Goal: Find specific page/section: Find specific page/section

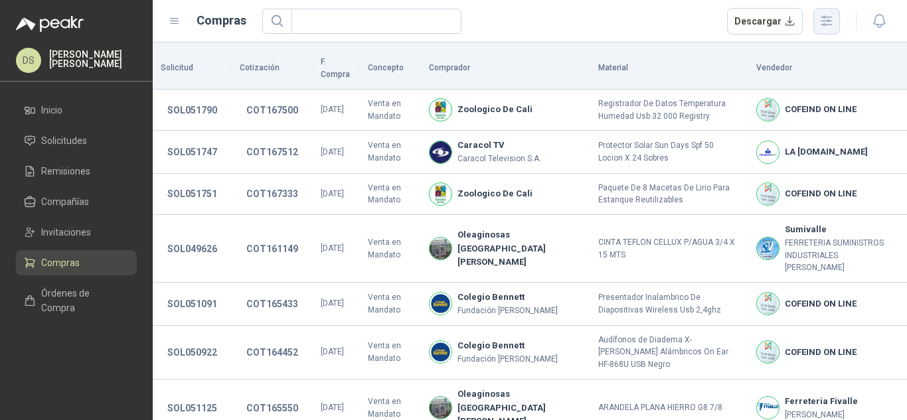
click at [835, 21] on button "button" at bounding box center [826, 21] width 27 height 27
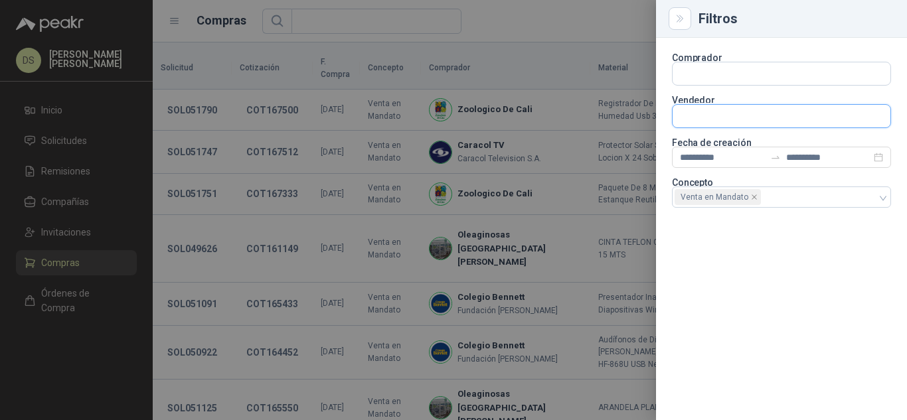
click at [779, 85] on input "text" at bounding box center [781, 73] width 218 height 23
type input "****"
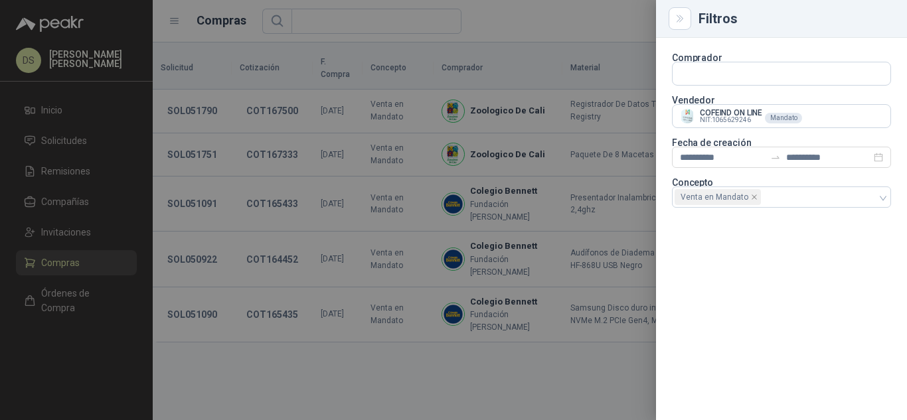
click at [608, 13] on div at bounding box center [453, 210] width 907 height 420
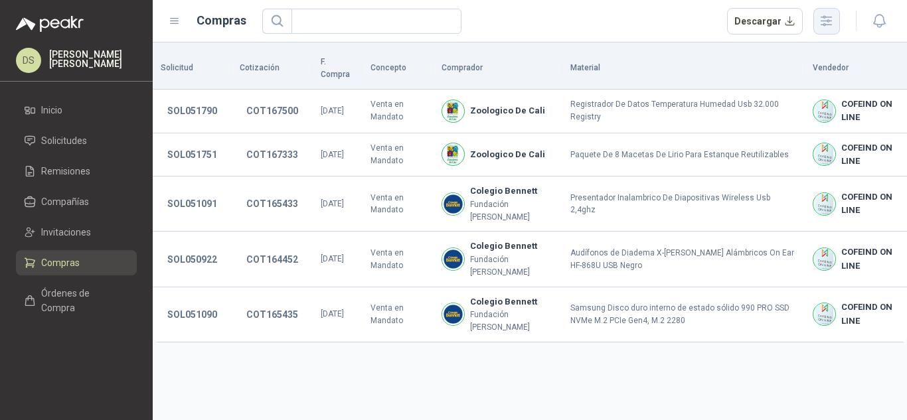
click at [828, 25] on icon "button" at bounding box center [826, 21] width 11 height 10
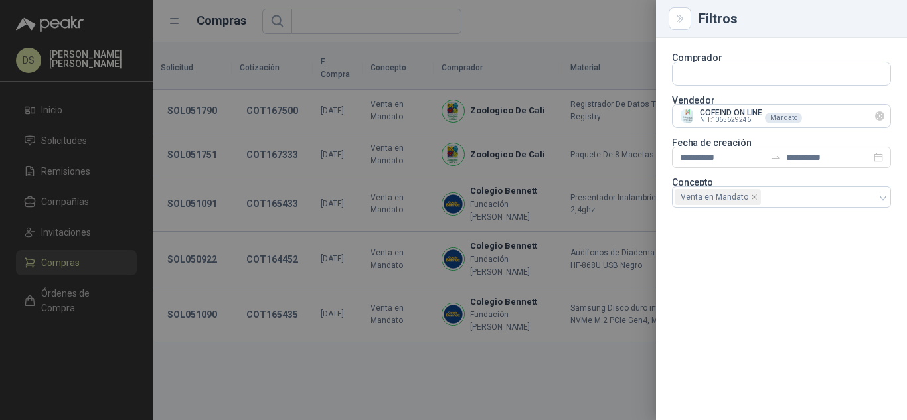
click at [879, 119] on icon "Limpiar" at bounding box center [879, 116] width 11 height 11
click at [871, 85] on input "text" at bounding box center [781, 73] width 218 height 23
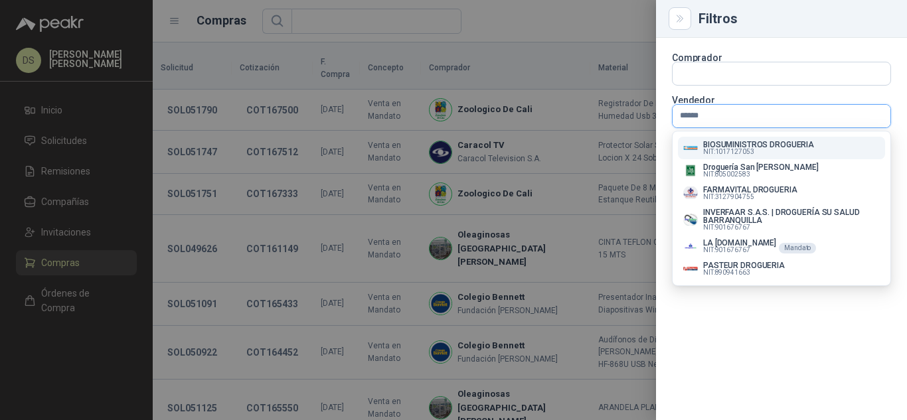
type input "*******"
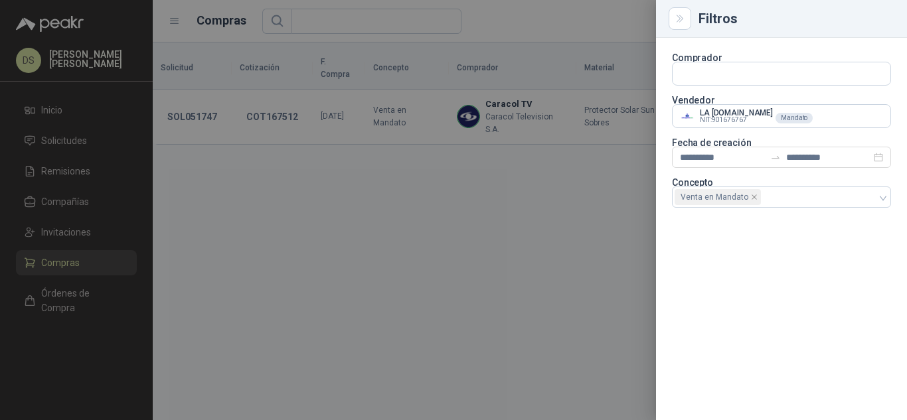
click at [604, 23] on div at bounding box center [453, 210] width 907 height 420
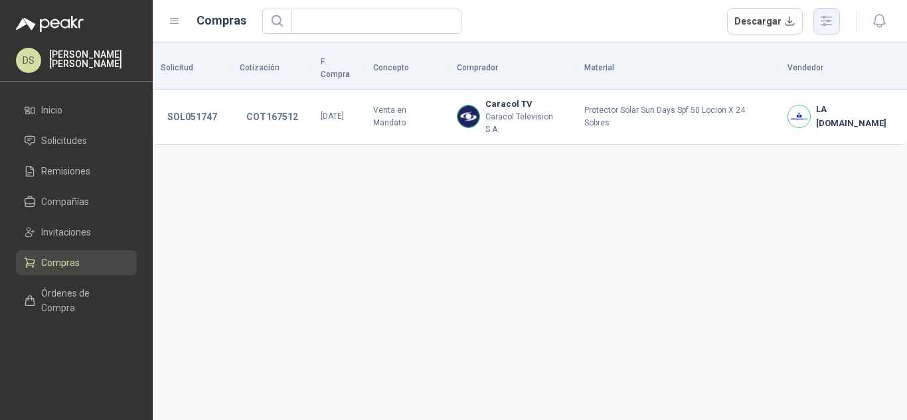
click at [825, 25] on icon "button" at bounding box center [826, 21] width 11 height 10
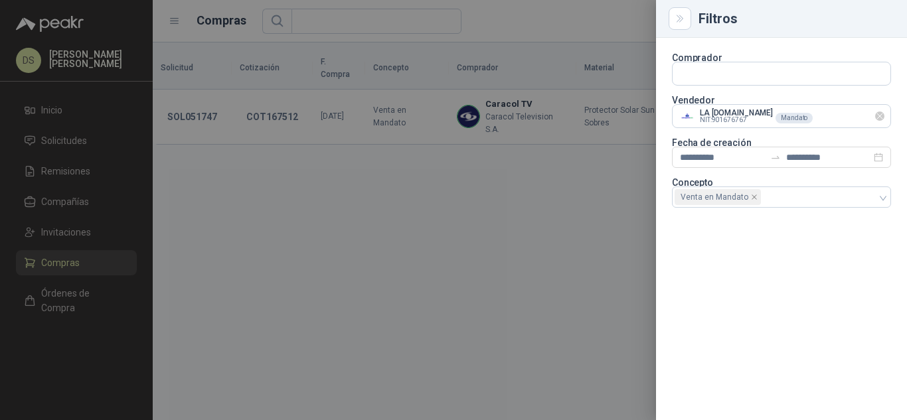
click at [879, 117] on icon "Limpiar" at bounding box center [879, 116] width 11 height 11
click at [862, 85] on input "text" at bounding box center [781, 73] width 218 height 23
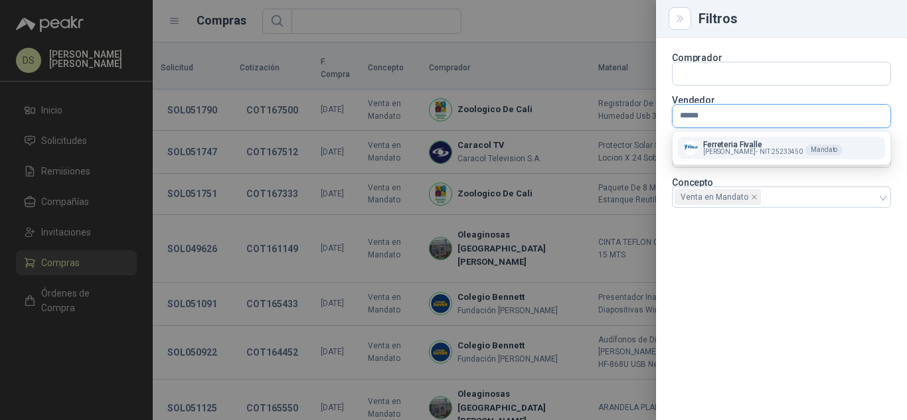
type input "******"
click at [767, 146] on p "Ferreteria Fivalle" at bounding box center [753, 145] width 100 height 8
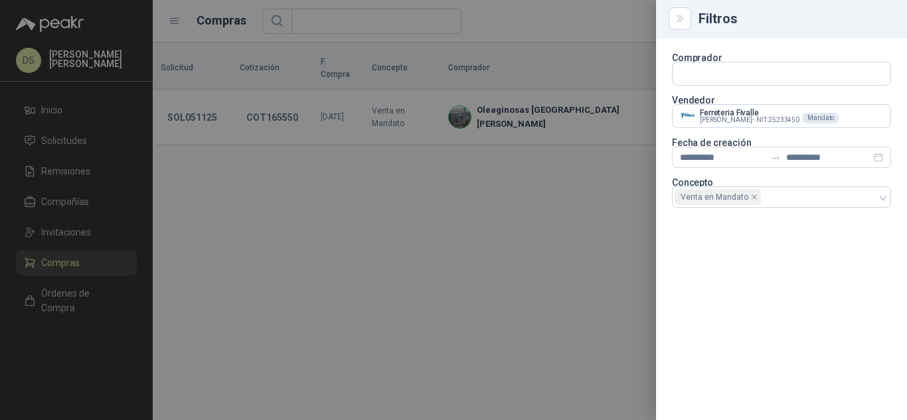
click at [542, 22] on div at bounding box center [453, 210] width 907 height 420
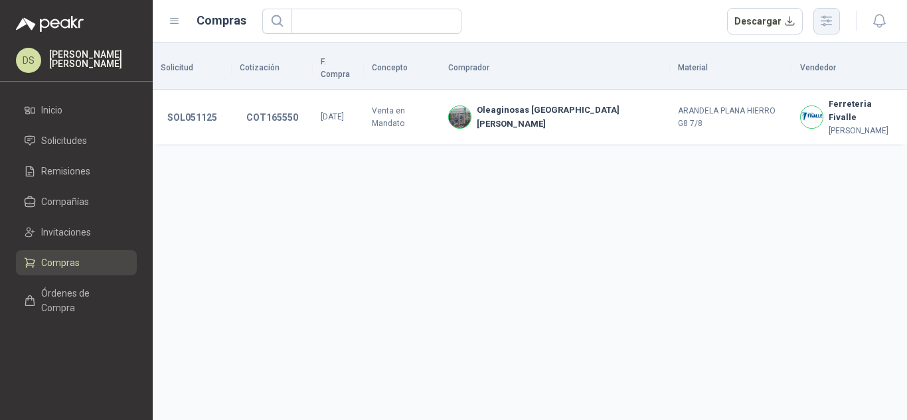
click at [824, 32] on button "button" at bounding box center [826, 21] width 27 height 27
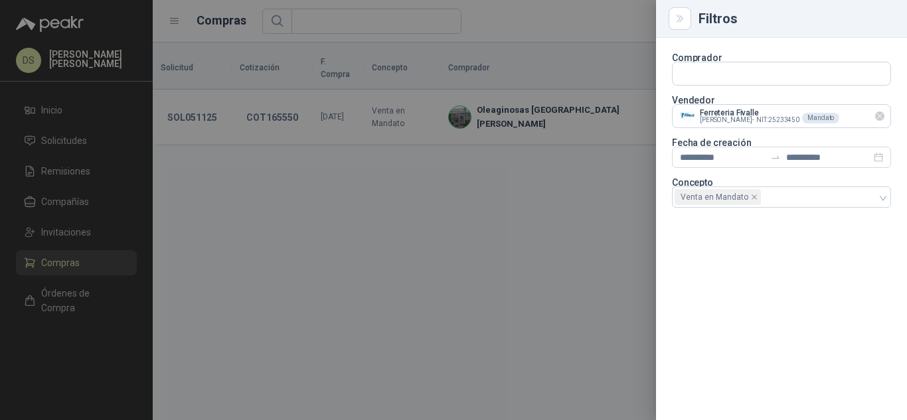
click at [880, 116] on icon "Limpiar" at bounding box center [879, 116] width 11 height 11
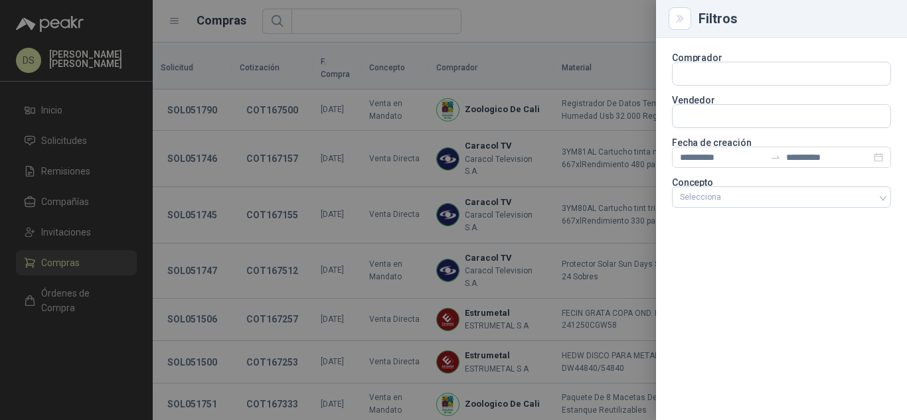
click at [71, 199] on div at bounding box center [453, 210] width 907 height 420
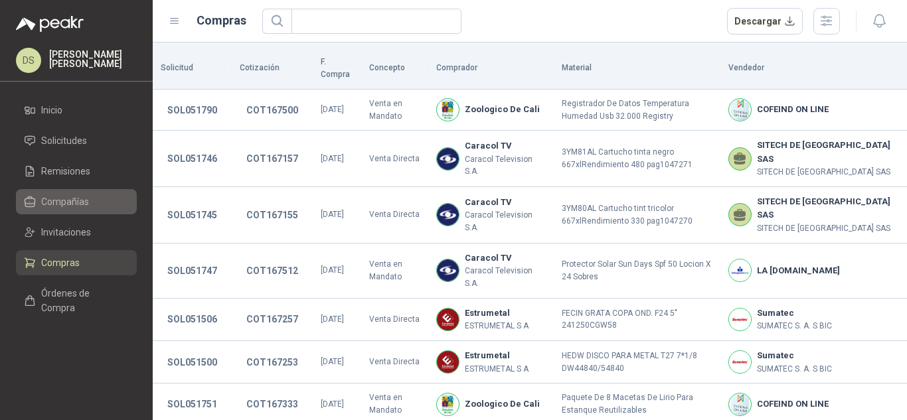
click at [70, 202] on span "Compañías" at bounding box center [65, 201] width 48 height 15
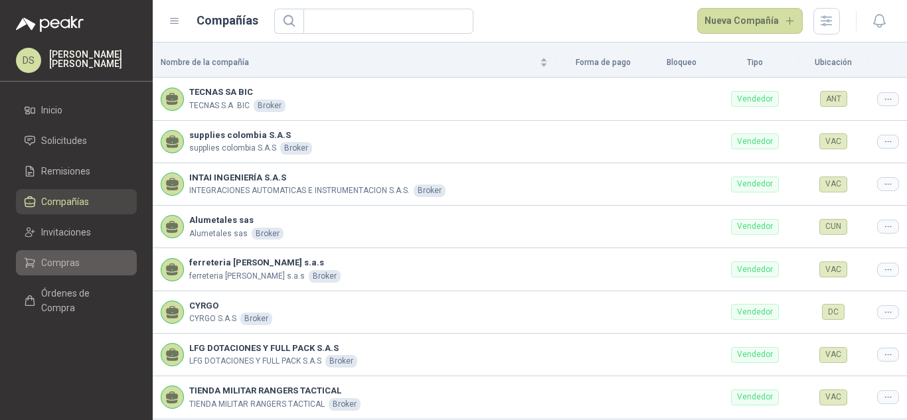
click at [71, 252] on link "Compras" at bounding box center [76, 262] width 121 height 25
